Goal: Task Accomplishment & Management: Manage account settings

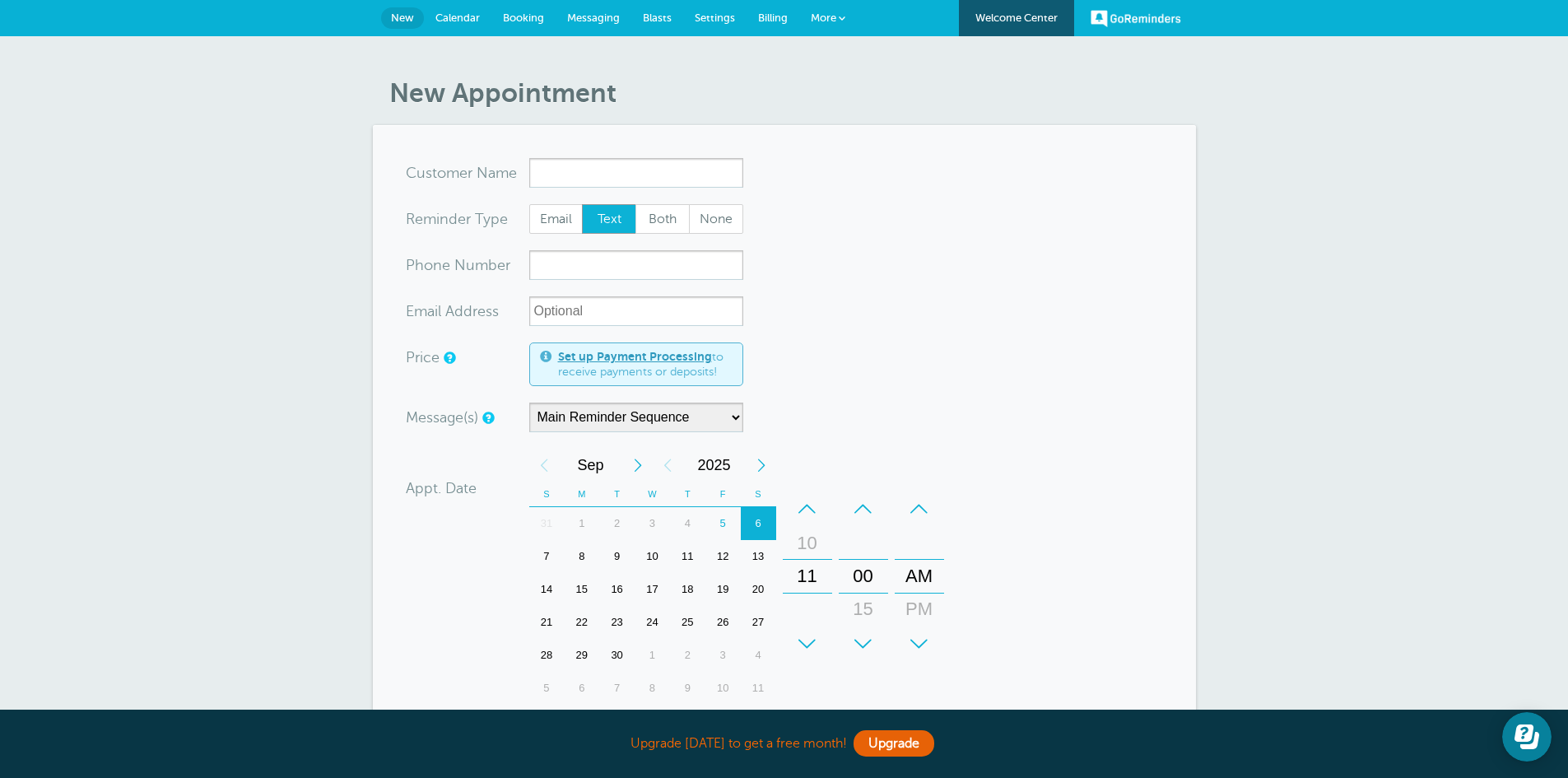
click at [460, 19] on span "Calendar" at bounding box center [458, 17] width 45 height 12
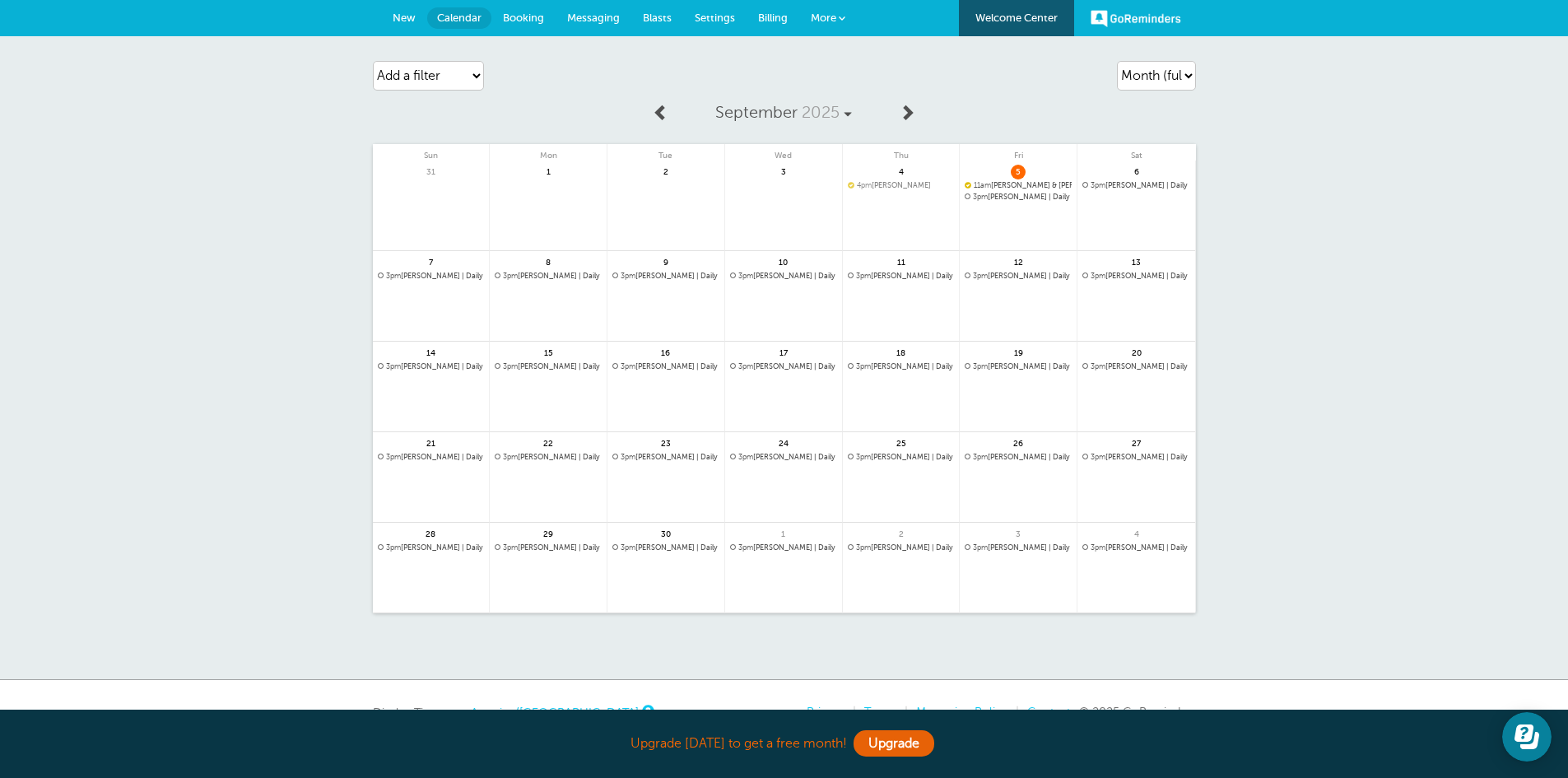
click at [1116, 185] on span "3pm Angela Svoboda | Daily" at bounding box center [1135, 186] width 107 height 9
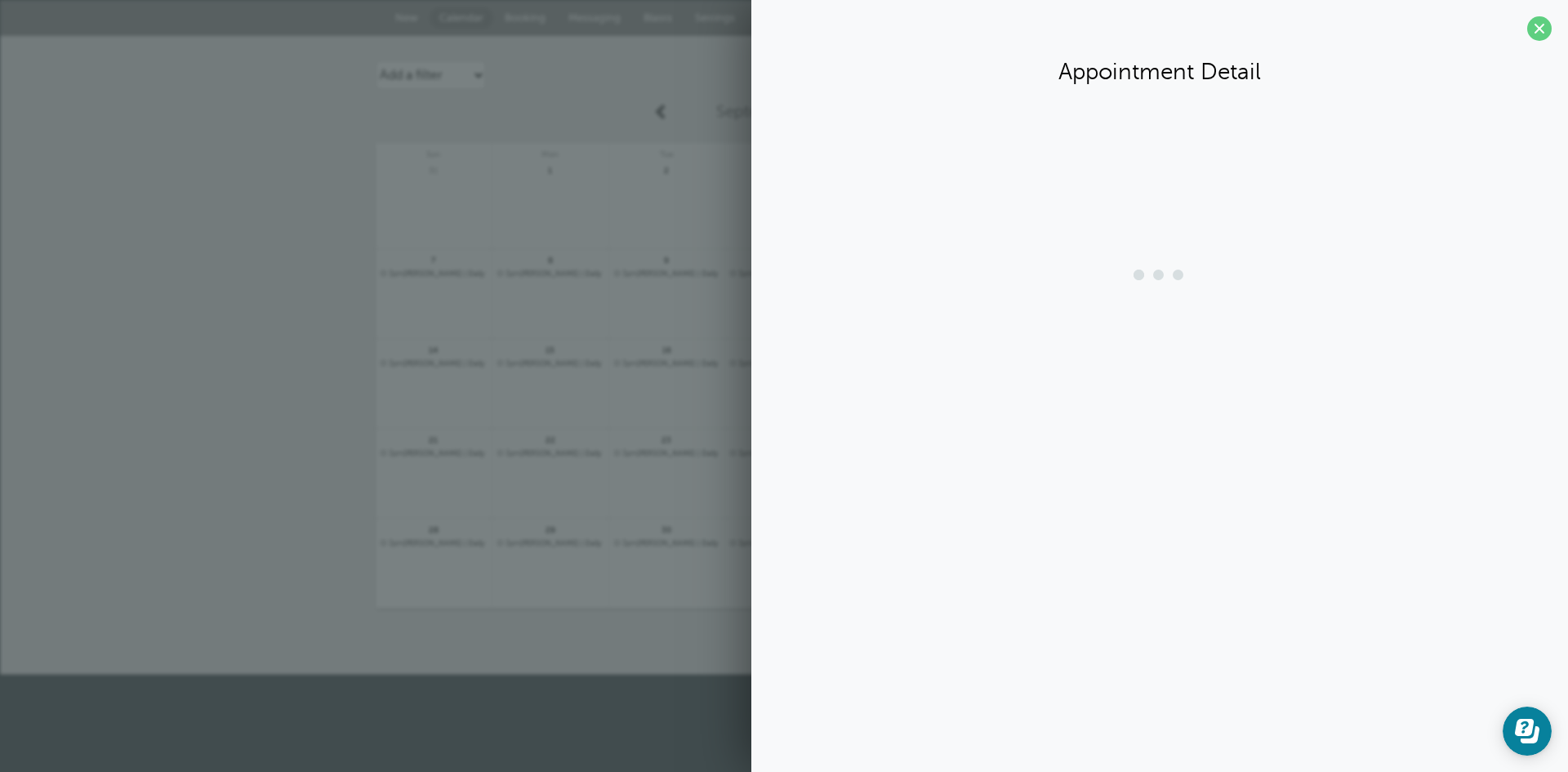
click at [1107, 184] on section "Appointment Detail" at bounding box center [1159, 238] width 817 height 476
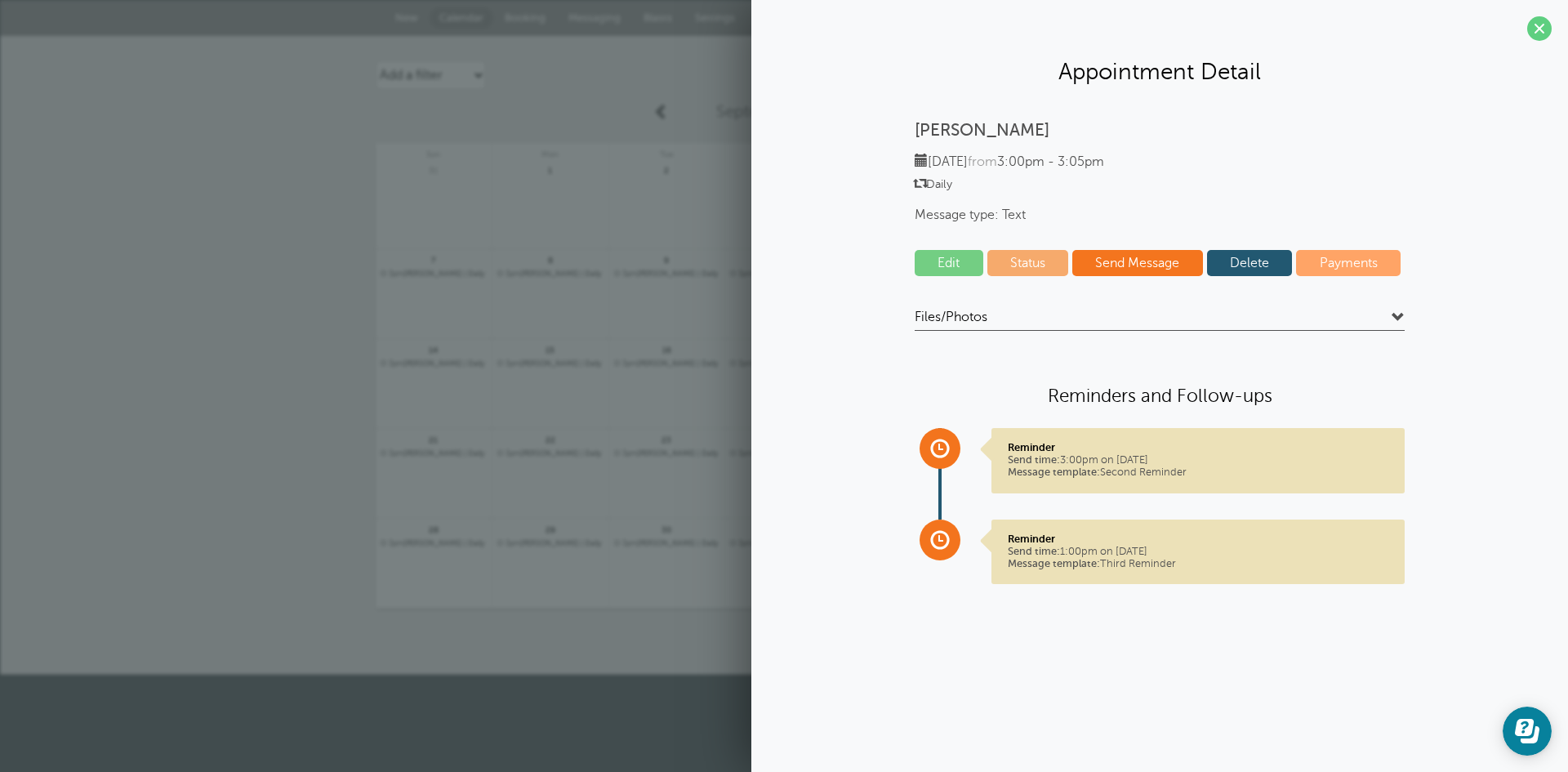
click at [1235, 260] on link "Delete" at bounding box center [1250, 263] width 86 height 26
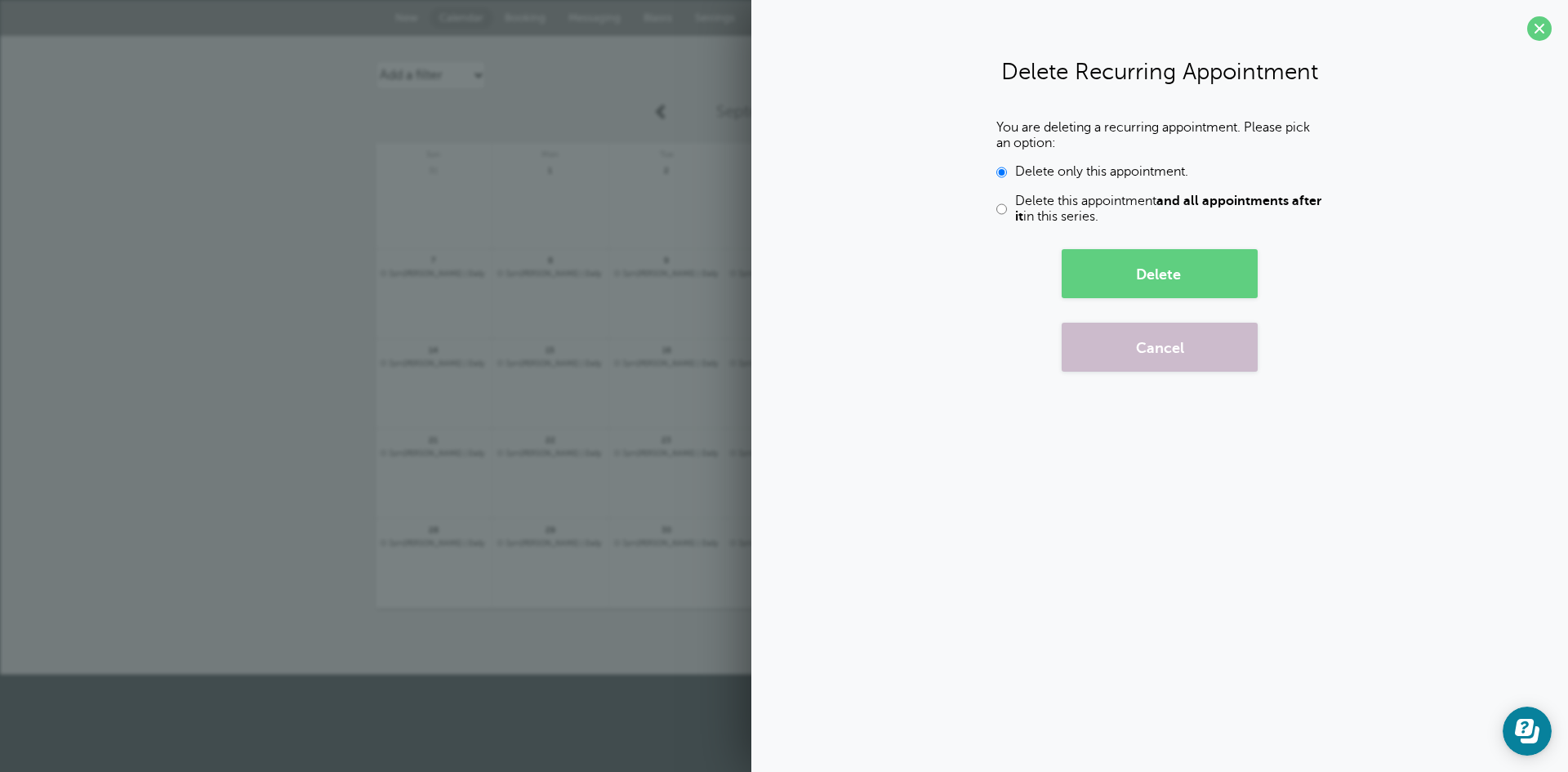
click at [1109, 202] on span "Delete this appointment and all appointments after it in this series." at bounding box center [1169, 209] width 308 height 31
click at [1007, 202] on input "Delete this appointment and all appointments after it in this series." at bounding box center [1001, 209] width 10 height 31
radio input "true"
click at [1170, 275] on button "Delete" at bounding box center [1159, 273] width 196 height 49
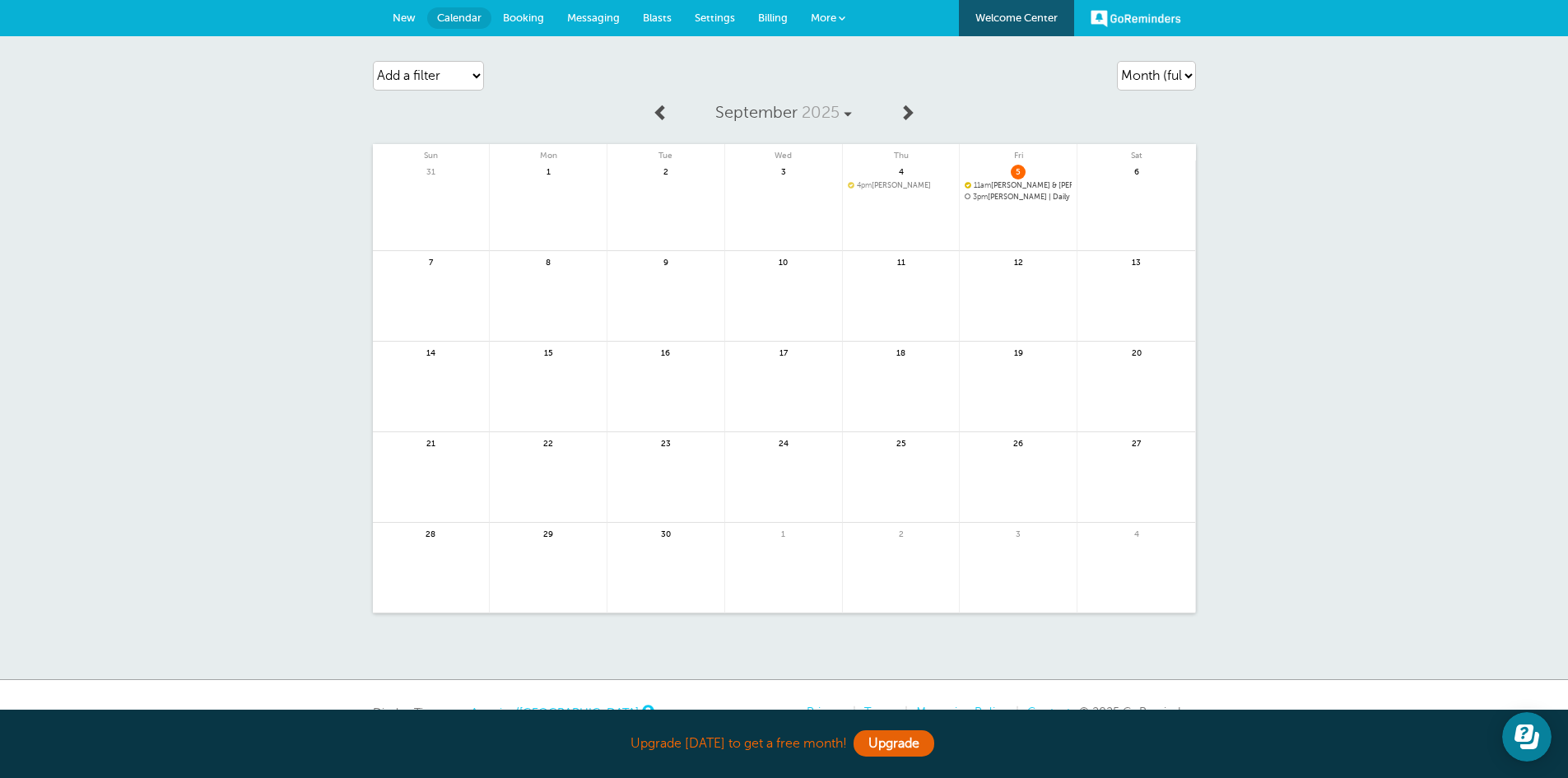
click at [994, 194] on span "3pm Angela Svoboda | Daily" at bounding box center [1018, 197] width 107 height 9
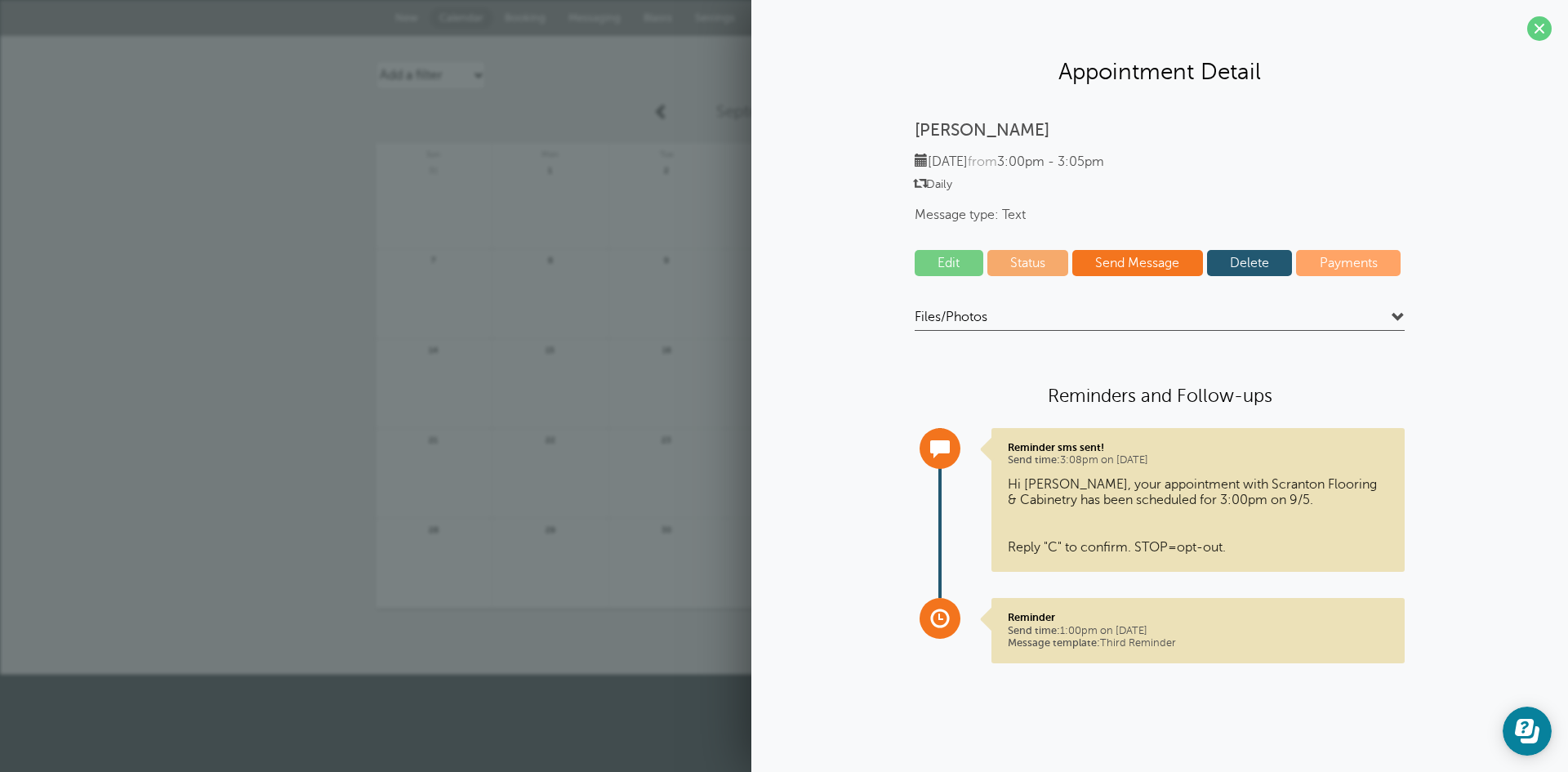
click at [1229, 251] on link "Delete" at bounding box center [1250, 263] width 86 height 26
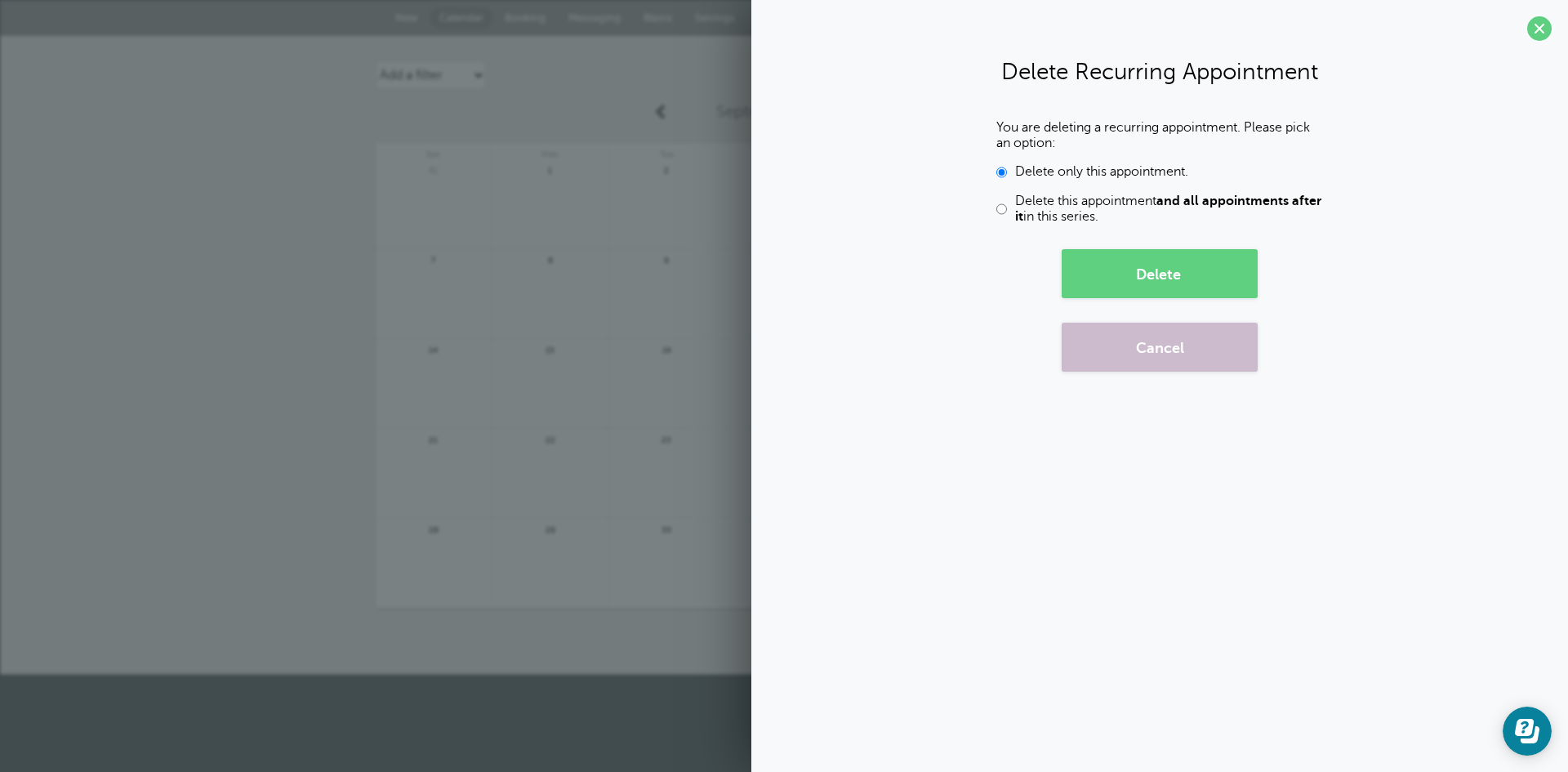
click at [1126, 207] on span "Delete this appointment and all appointments after it in this series." at bounding box center [1169, 209] width 308 height 31
click at [1007, 207] on input "Delete this appointment and all appointments after it in this series." at bounding box center [1001, 209] width 10 height 31
radio input "true"
click at [1112, 273] on button "Delete" at bounding box center [1159, 273] width 196 height 49
click at [1008, 171] on label "Delete only this appointment." at bounding box center [1160, 171] width 326 height 16
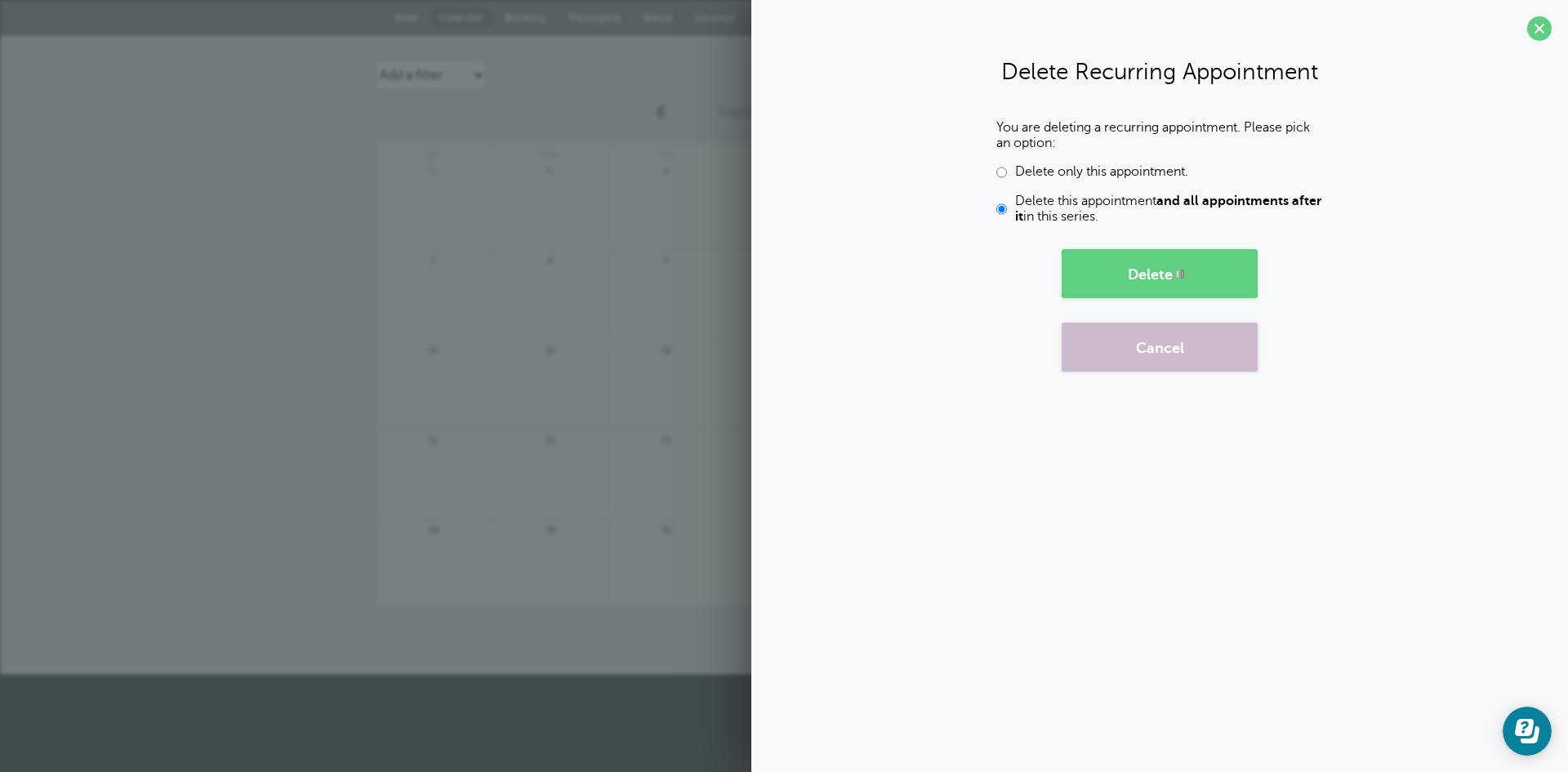
click at [1007, 171] on input "Delete only this appointment." at bounding box center [1001, 171] width 10 height 16
radio input "true"
drag, startPoint x: 935, startPoint y: 278, endPoint x: 1296, endPoint y: 72, distance: 415.6
click at [935, 277] on form "You are deleting a recurring appointment. Please pick an option: Delete only th…" at bounding box center [1160, 246] width 784 height 251
click at [1539, 30] on span at bounding box center [1539, 29] width 24 height 24
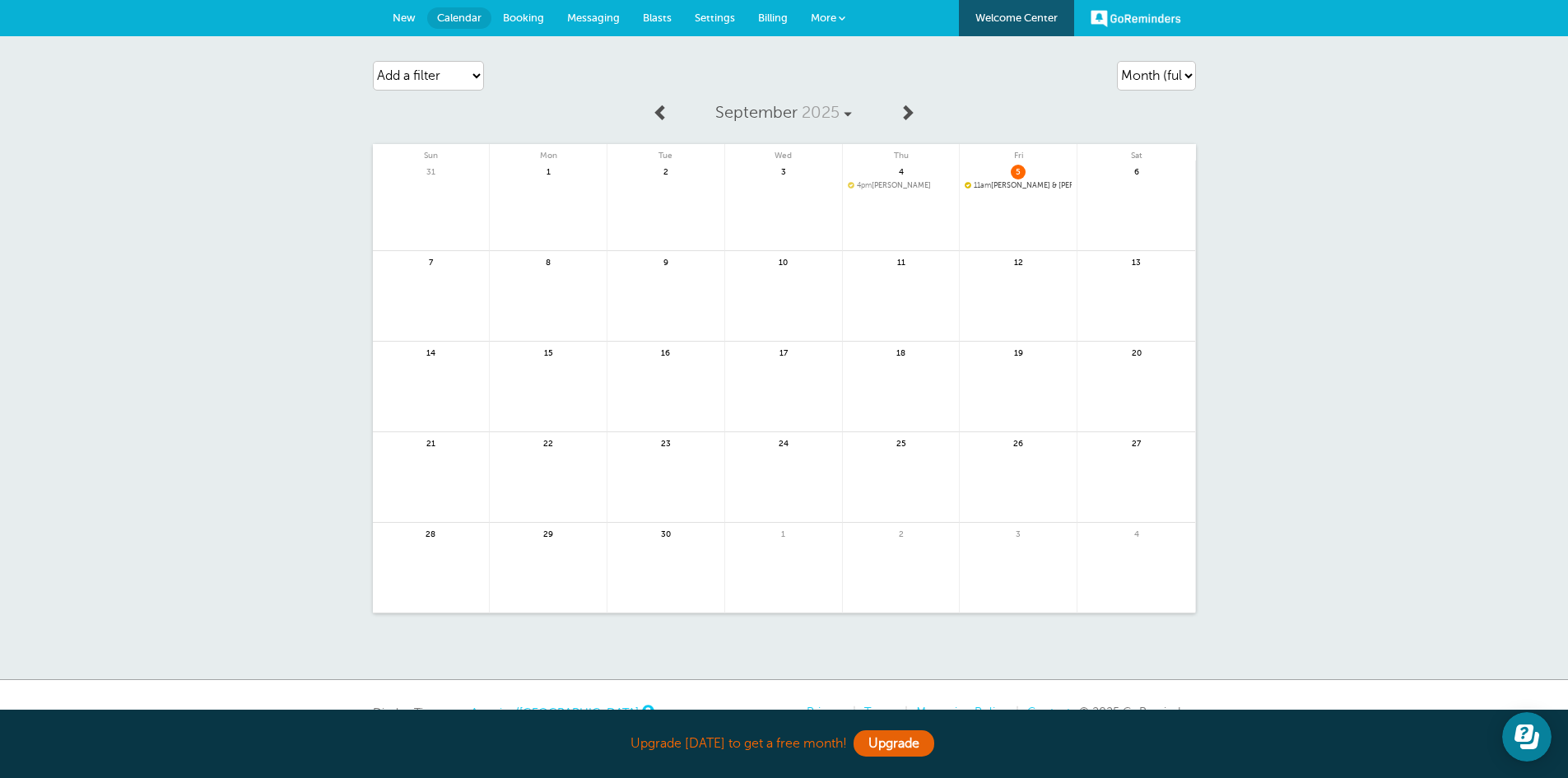
click at [772, 18] on span "Billing" at bounding box center [773, 17] width 30 height 12
